Goal: Task Accomplishment & Management: Manage account settings

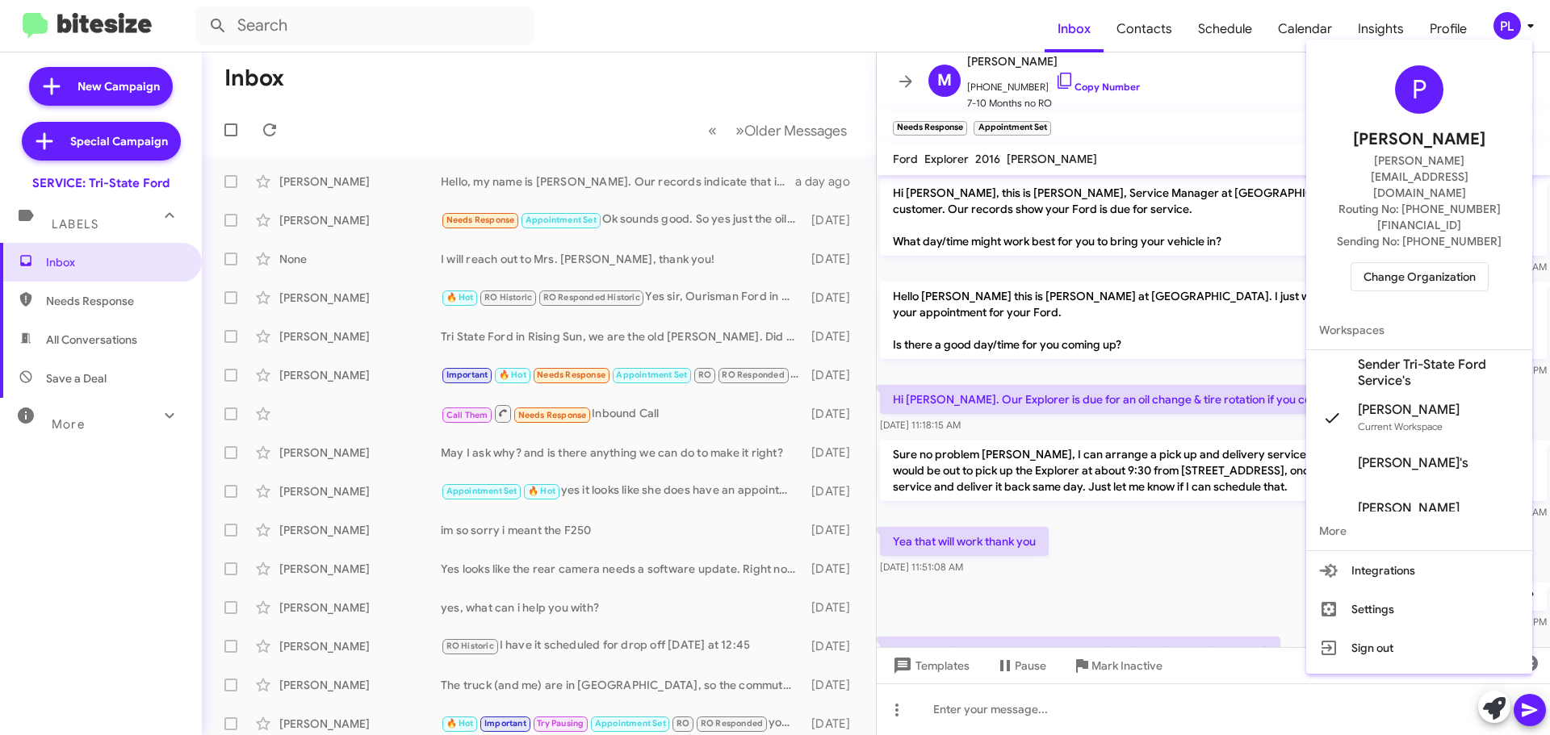
click at [1393, 263] on span "Change Organization" at bounding box center [1420, 276] width 112 height 27
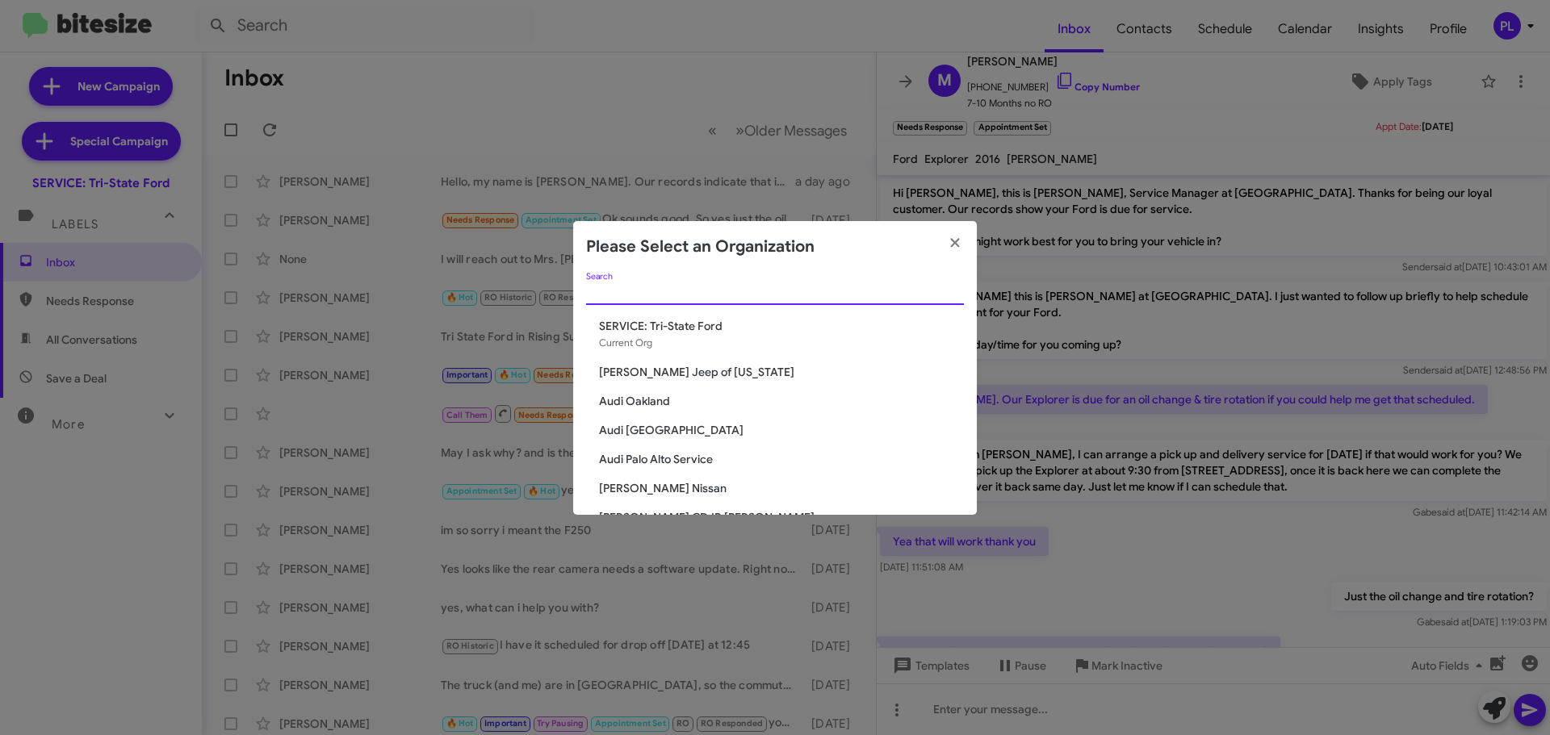
click at [760, 294] on input "Search" at bounding box center [775, 293] width 378 height 13
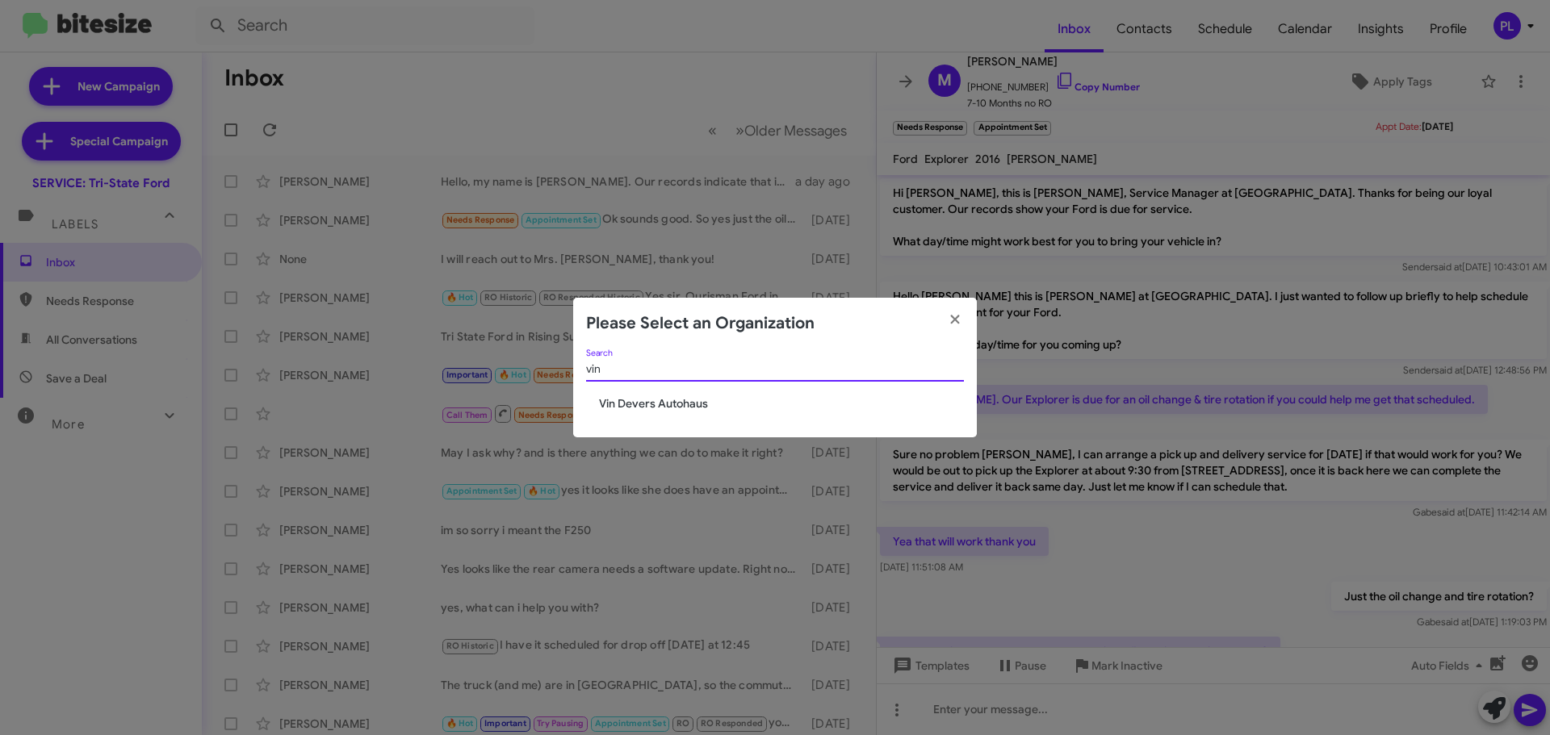
type input "vin"
click at [696, 406] on span "Vin Devers Autohaus" at bounding box center [781, 404] width 365 height 16
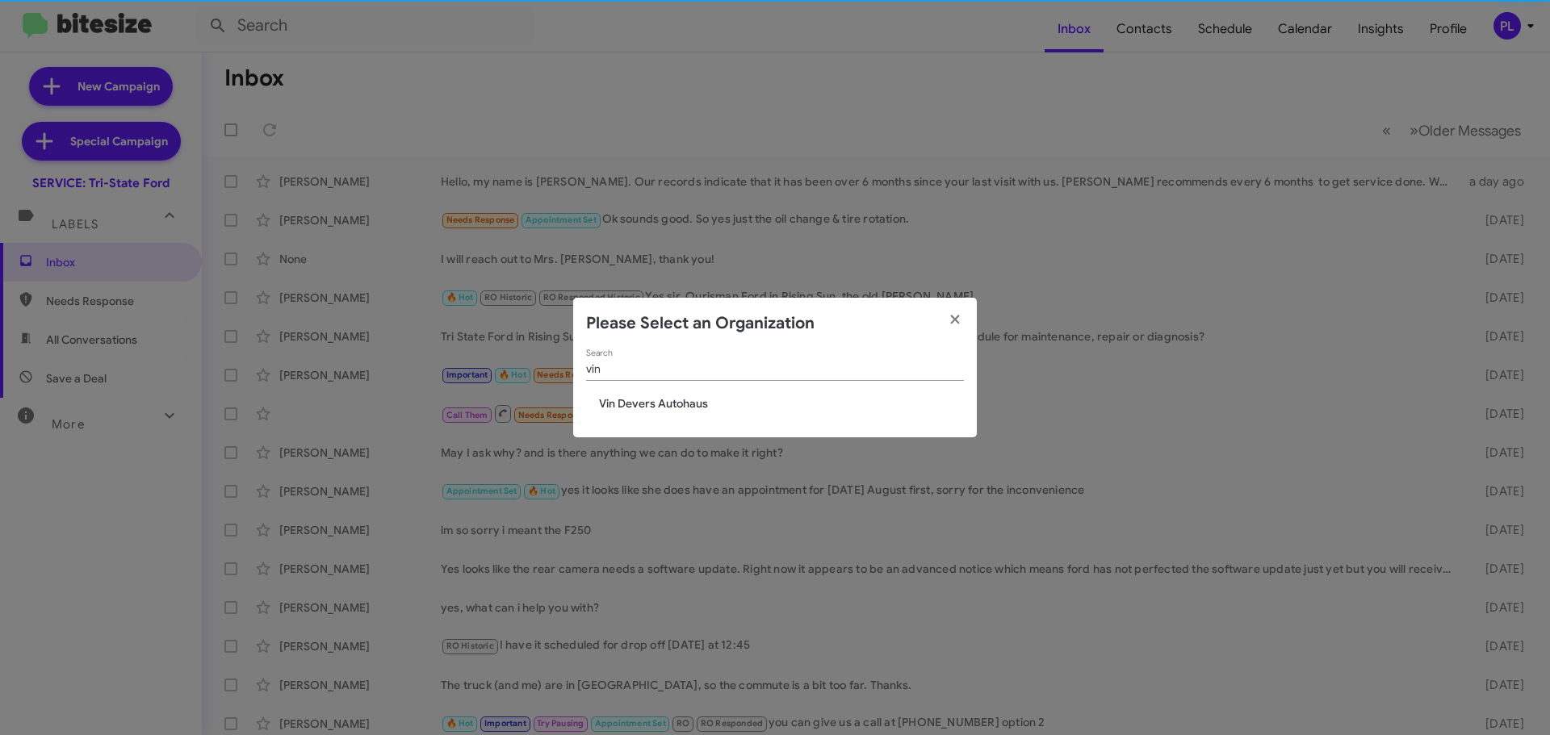
click at [700, 397] on span "Vin Devers Autohaus" at bounding box center [781, 404] width 365 height 16
